Goal: Transaction & Acquisition: Download file/media

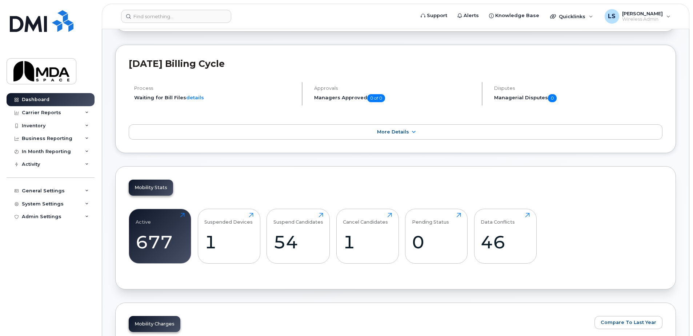
scroll to position [109, 0]
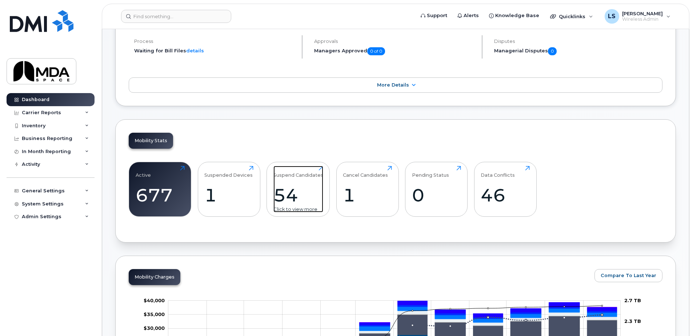
click at [290, 198] on div "54" at bounding box center [298, 194] width 50 height 21
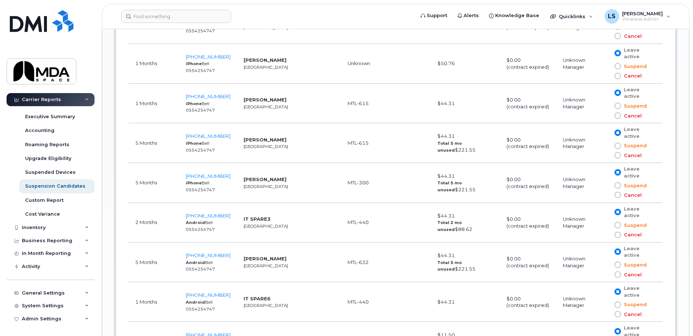
scroll to position [1458, 0]
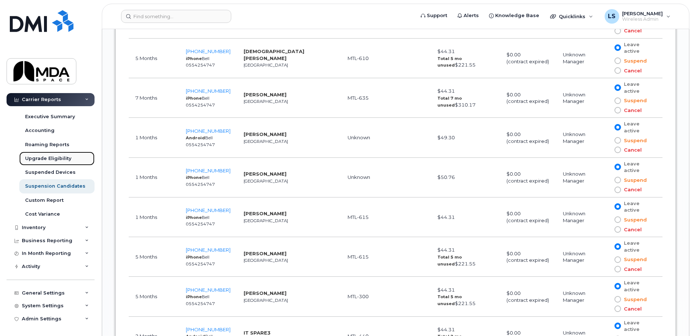
click at [59, 156] on div "Upgrade Eligibility" at bounding box center [48, 158] width 46 height 7
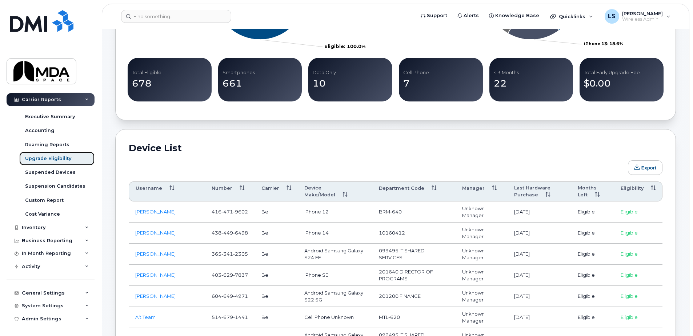
scroll to position [291, 0]
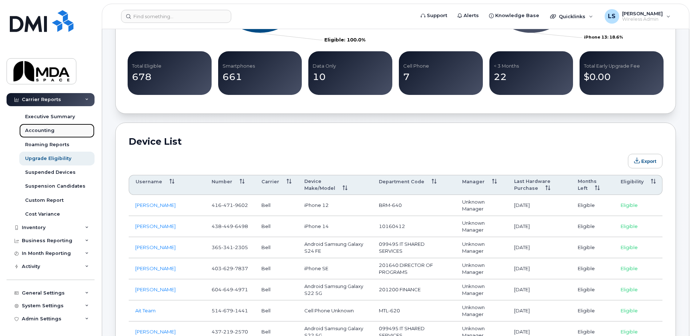
click at [39, 129] on div "Accounting" at bounding box center [39, 130] width 29 height 7
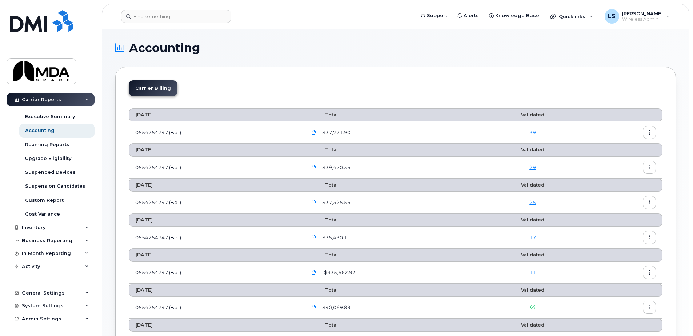
click at [316, 132] on icon "button" at bounding box center [314, 132] width 5 height 5
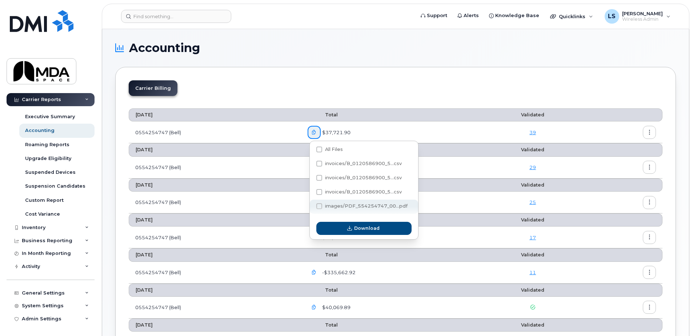
click at [321, 208] on span at bounding box center [319, 206] width 6 height 6
click at [311, 208] on input "images/PDF_554254747_00...pdf" at bounding box center [310, 207] width 4 height 4
checkbox input "true"
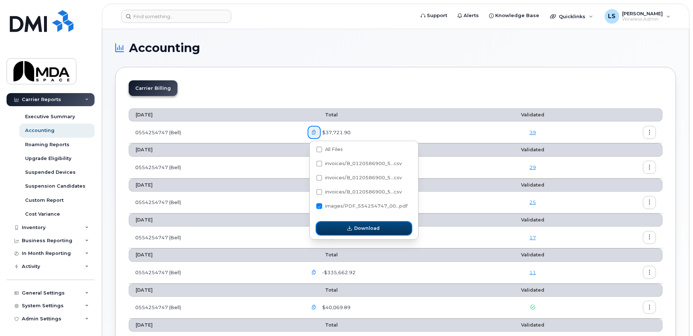
click at [352, 232] on span "button" at bounding box center [349, 228] width 7 height 7
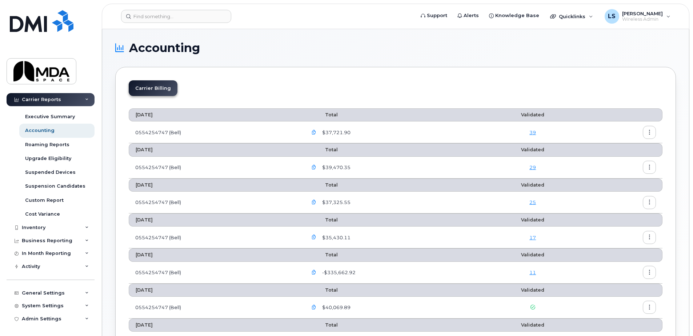
click at [651, 131] on icon "button" at bounding box center [649, 132] width 5 height 5
click at [600, 162] on icon at bounding box center [600, 162] width 5 height 5
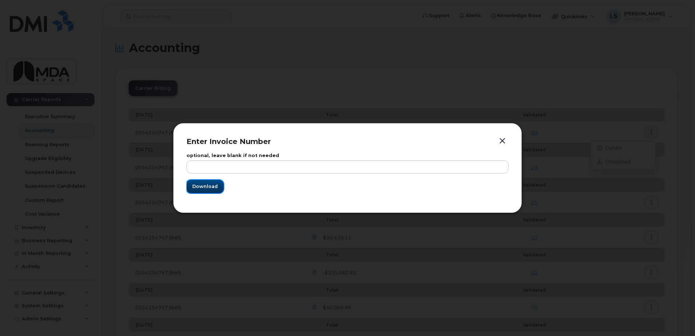
click at [216, 187] on span "Download" at bounding box center [204, 186] width 25 height 7
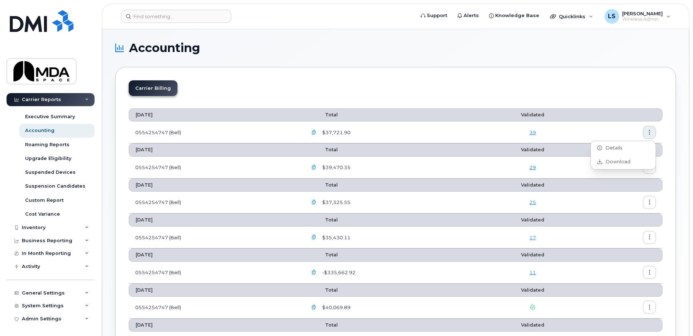
click at [408, 52] on h1 "Accounting" at bounding box center [393, 48] width 557 height 12
click at [45, 184] on div "Suspension Candidates" at bounding box center [55, 186] width 60 height 7
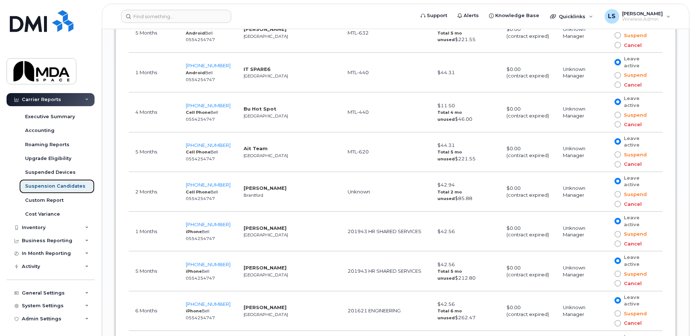
scroll to position [1709, 0]
